Goal: Task Accomplishment & Management: Manage account settings

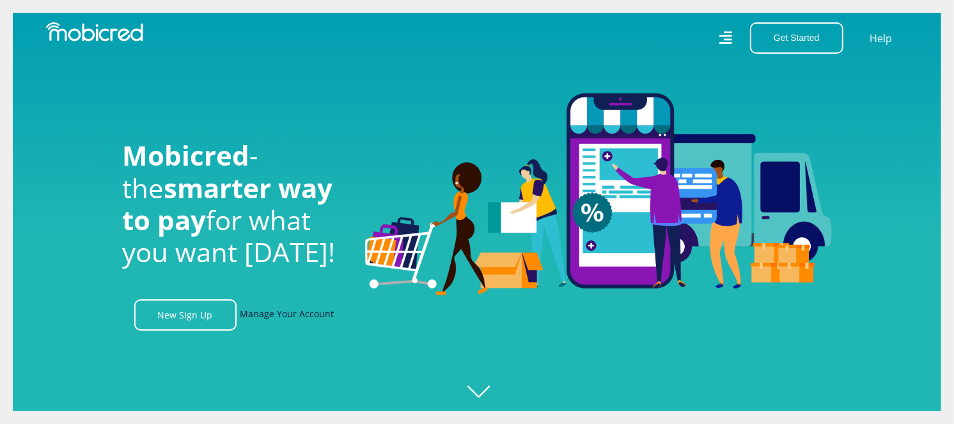
click at [278, 324] on link "Manage Your Account" at bounding box center [287, 314] width 94 height 31
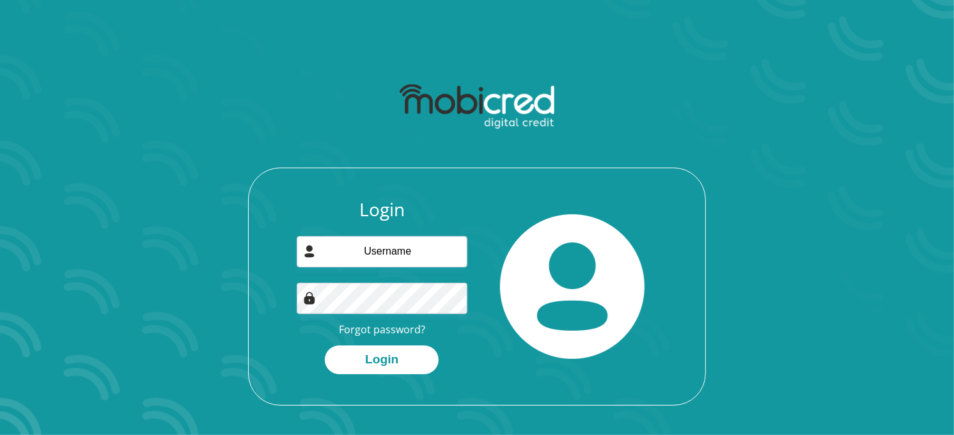
click at [631, 203] on div at bounding box center [572, 286] width 191 height 175
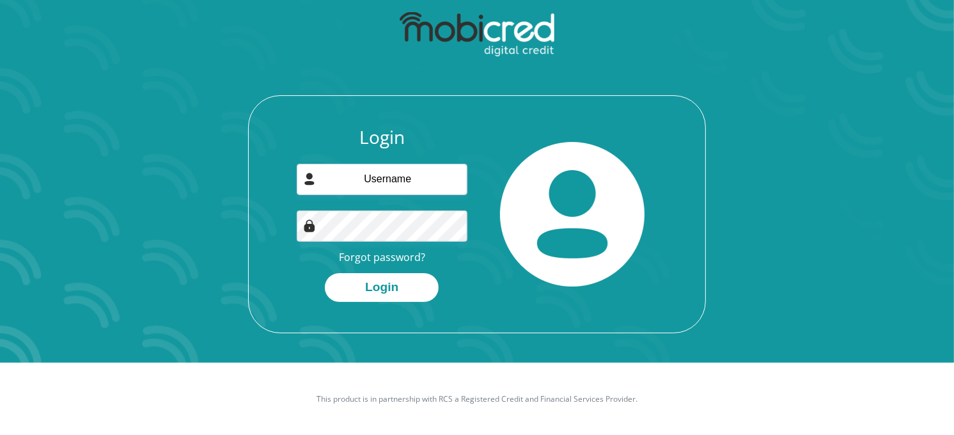
scroll to position [73, 0]
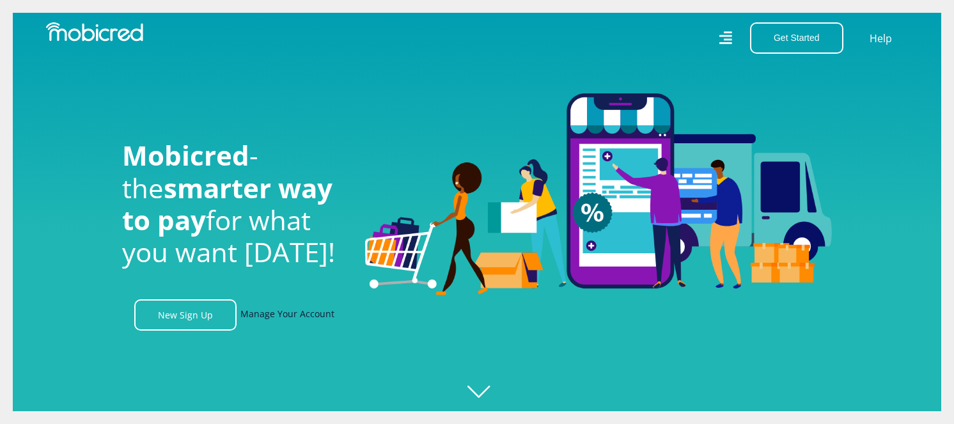
click at [261, 311] on link "Manage Your Account" at bounding box center [287, 314] width 94 height 31
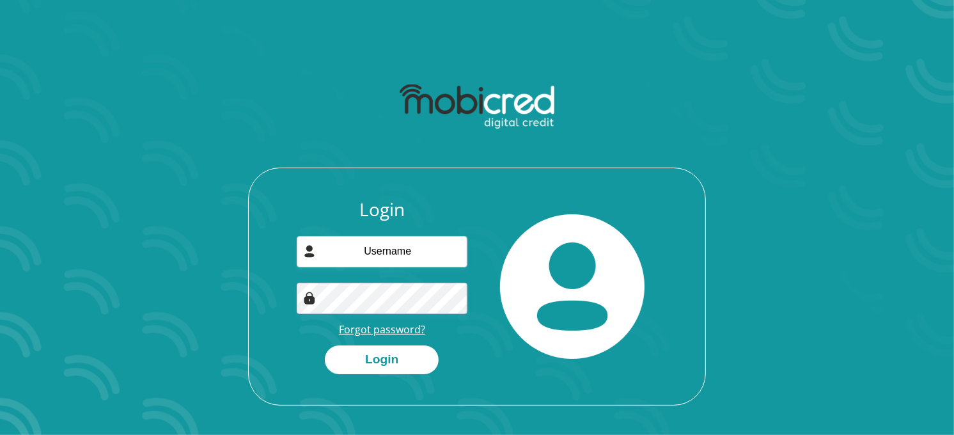
click at [380, 330] on link "Forgot password?" at bounding box center [382, 329] width 86 height 14
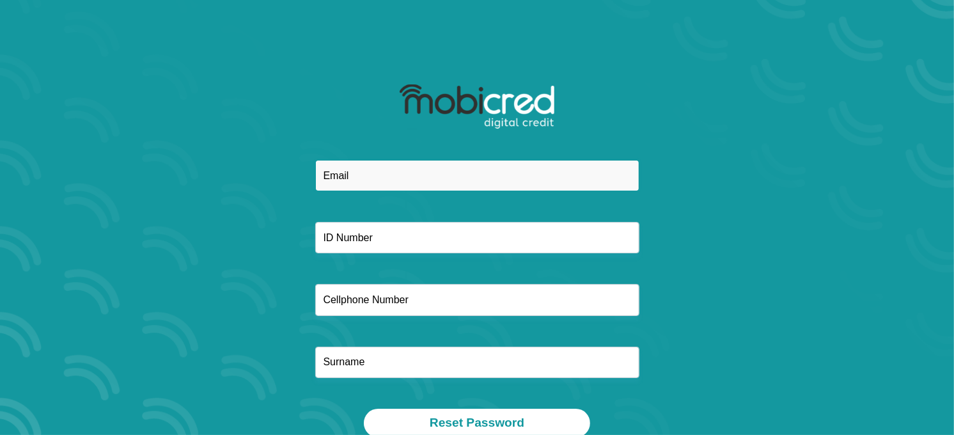
click at [406, 181] on input "email" at bounding box center [477, 175] width 324 height 31
paste input "[EMAIL_ADDRESS][DOMAIN_NAME]"
type input "[EMAIL_ADDRESS][DOMAIN_NAME]"
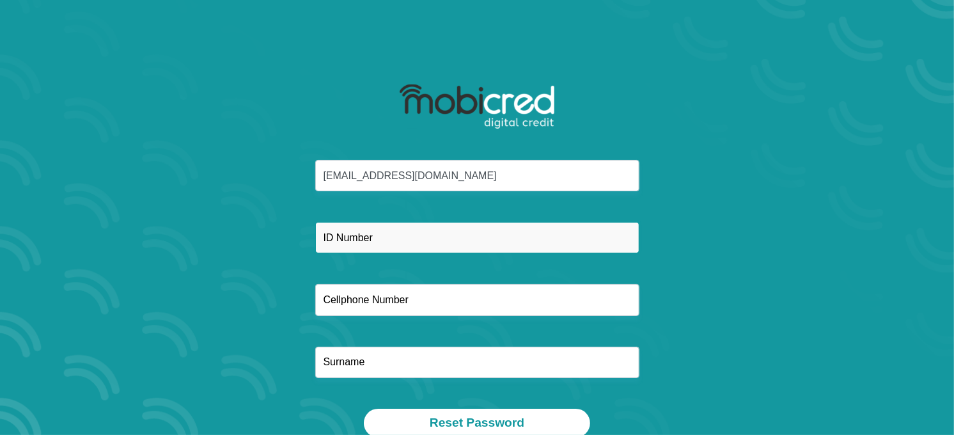
drag, startPoint x: 376, startPoint y: 243, endPoint x: 376, endPoint y: 229, distance: 14.1
click at [376, 243] on input "text" at bounding box center [477, 237] width 324 height 31
paste input "7508095316084"
type input "7508095316084"
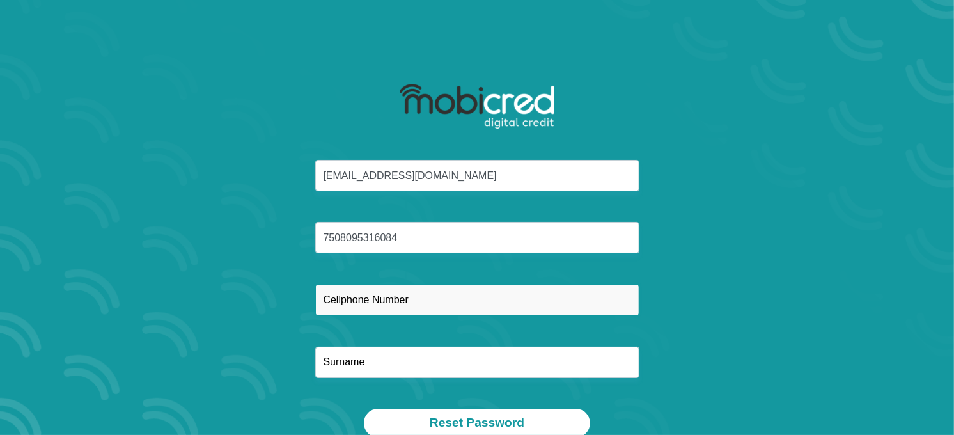
drag, startPoint x: 352, startPoint y: 301, endPoint x: 323, endPoint y: 119, distance: 183.9
click at [352, 299] on input "text" at bounding box center [477, 299] width 324 height 31
